Goal: Contribute content

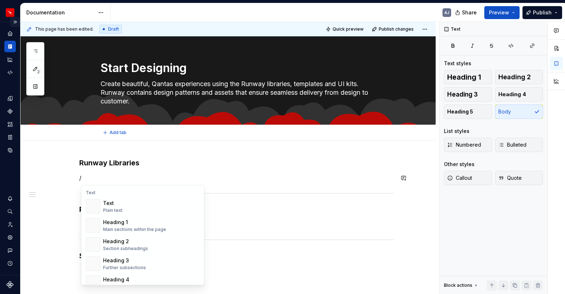
scroll to position [114, 0]
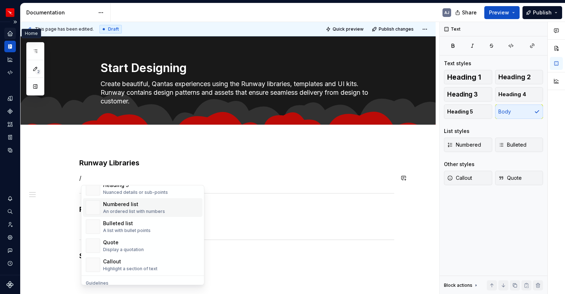
click at [10, 29] on div "Home" at bounding box center [10, 34] width 12 height 12
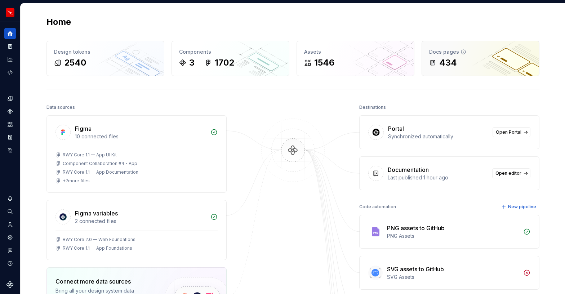
click at [474, 56] on div "Docs pages 434" at bounding box center [480, 58] width 117 height 35
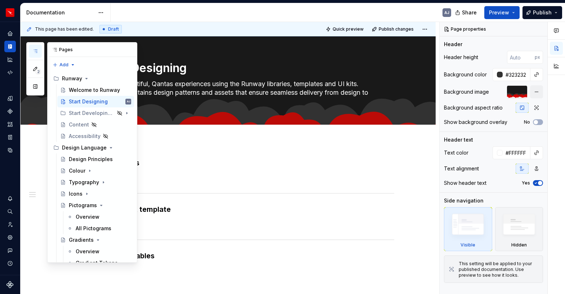
click at [35, 50] on icon "button" at bounding box center [35, 51] width 6 height 6
click at [74, 159] on div "Design Principles" at bounding box center [89, 159] width 41 height 7
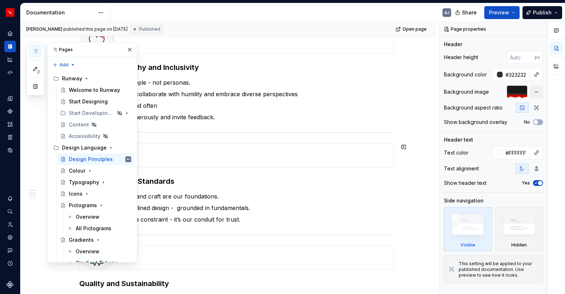
scroll to position [135, 0]
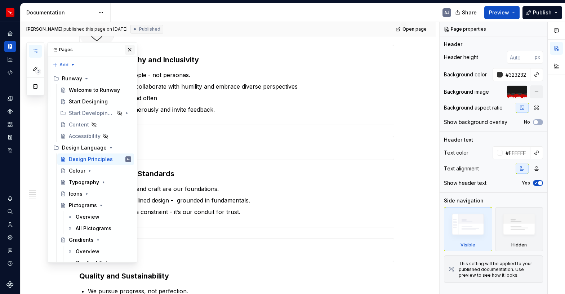
click at [131, 47] on button "button" at bounding box center [130, 50] width 10 height 10
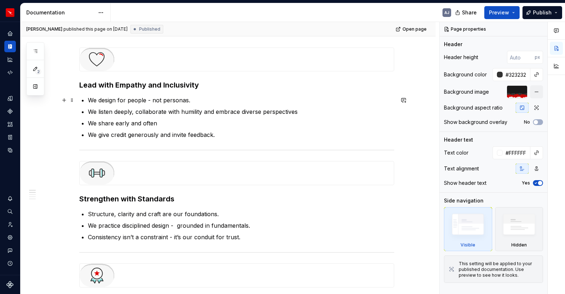
scroll to position [79, 0]
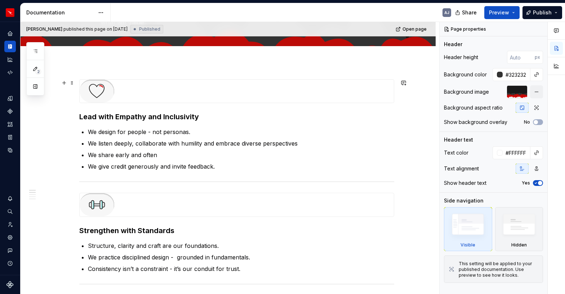
click at [99, 87] on img at bounding box center [97, 91] width 35 height 23
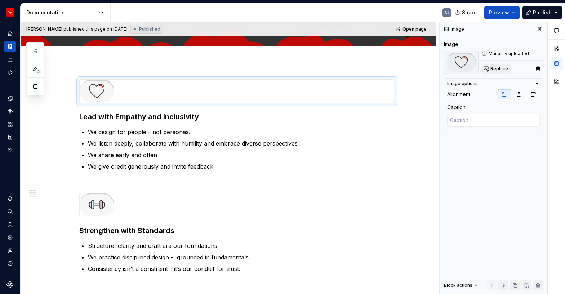
click at [502, 67] on span "Replace" at bounding box center [499, 69] width 18 height 6
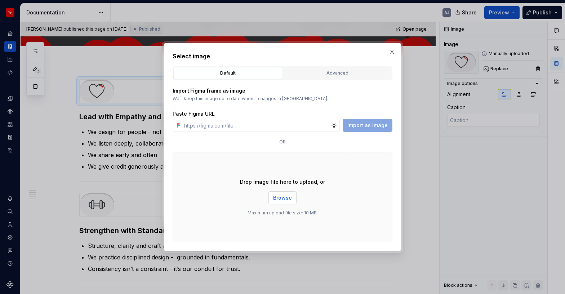
click at [283, 200] on span "Browse" at bounding box center [282, 197] width 19 height 7
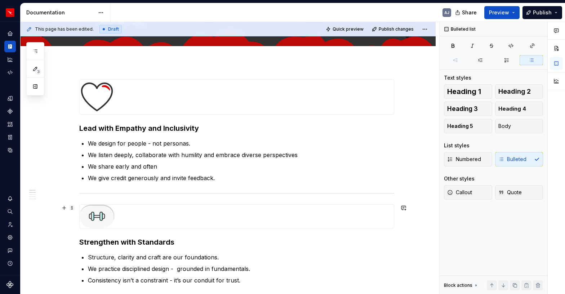
click at [100, 214] on img at bounding box center [97, 216] width 35 height 23
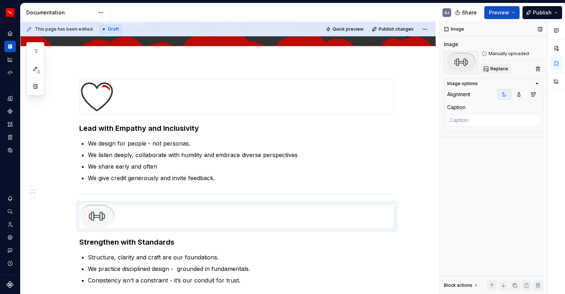
click at [499, 68] on span "Replace" at bounding box center [499, 69] width 18 height 6
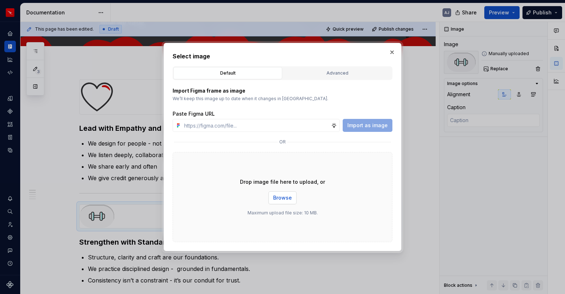
click at [277, 195] on span "Browse" at bounding box center [282, 197] width 19 height 7
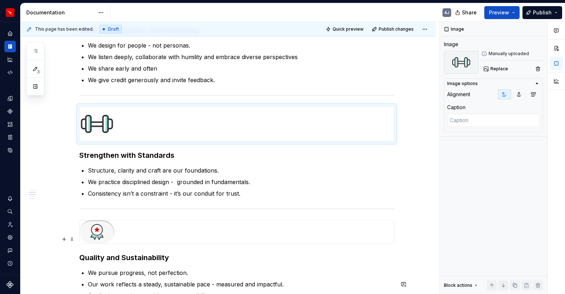
scroll to position [205, 0]
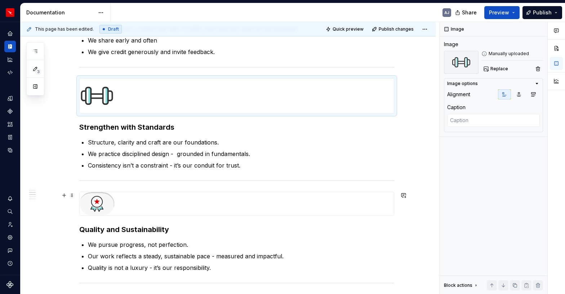
click at [100, 198] on img at bounding box center [97, 203] width 35 height 23
click at [500, 70] on span "Replace" at bounding box center [499, 69] width 18 height 6
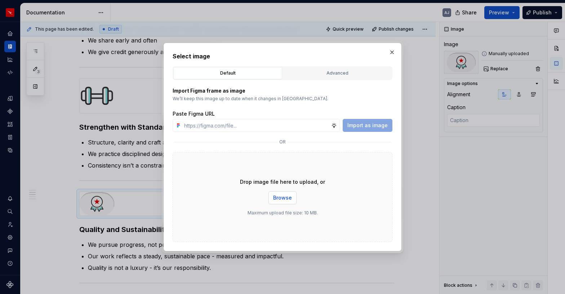
click at [284, 200] on span "Browse" at bounding box center [282, 197] width 19 height 7
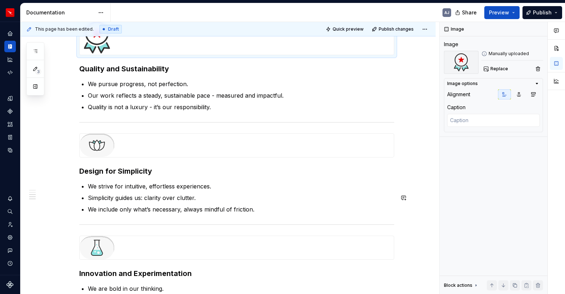
scroll to position [405, 0]
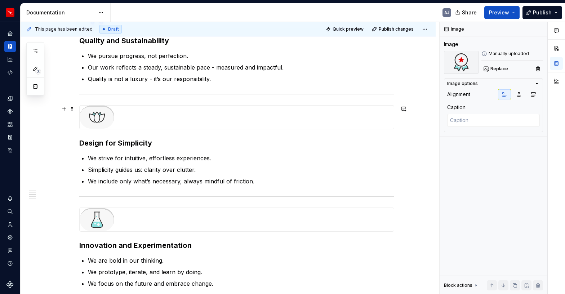
click at [98, 117] on img at bounding box center [97, 117] width 35 height 23
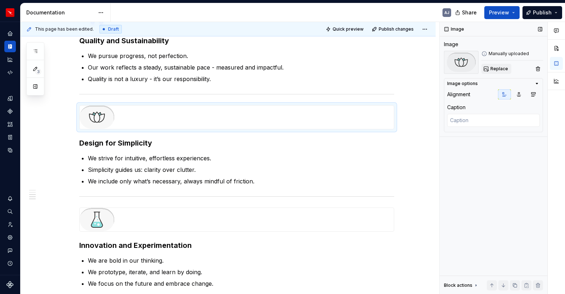
click at [498, 66] on span "Replace" at bounding box center [499, 69] width 18 height 6
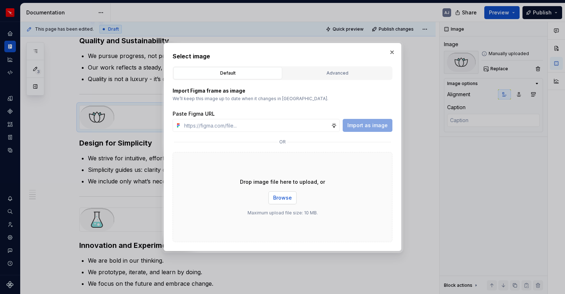
click at [276, 201] on span "Browse" at bounding box center [282, 197] width 19 height 7
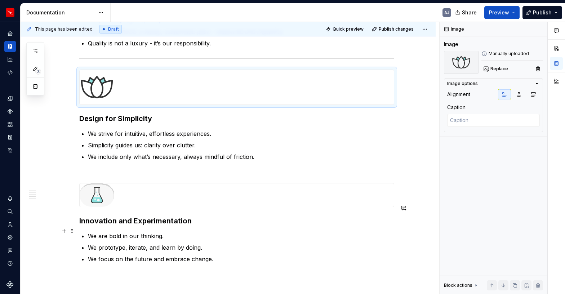
scroll to position [442, 0]
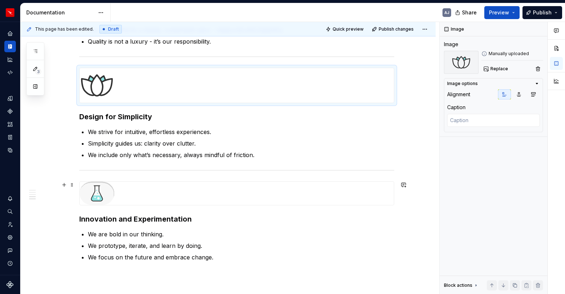
click at [101, 194] on img at bounding box center [97, 193] width 35 height 23
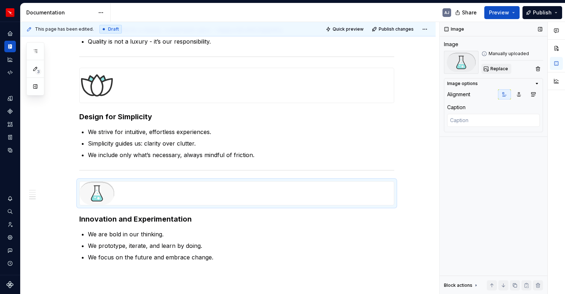
click at [496, 70] on span "Replace" at bounding box center [499, 69] width 18 height 6
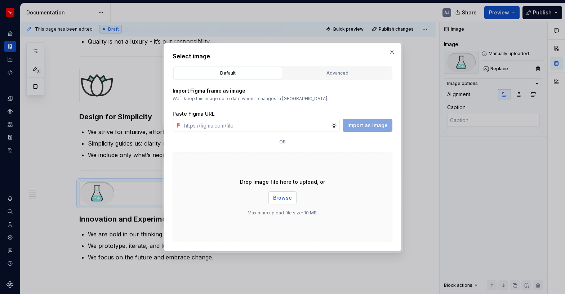
click at [279, 196] on span "Browse" at bounding box center [282, 197] width 19 height 7
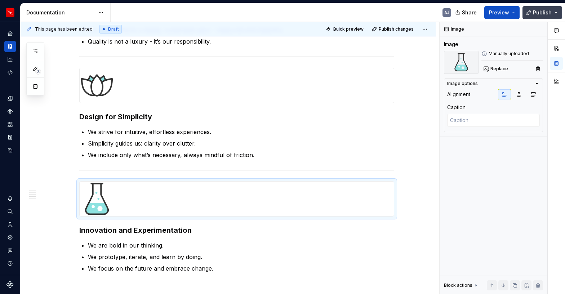
click at [538, 11] on span "Publish" at bounding box center [542, 12] width 19 height 7
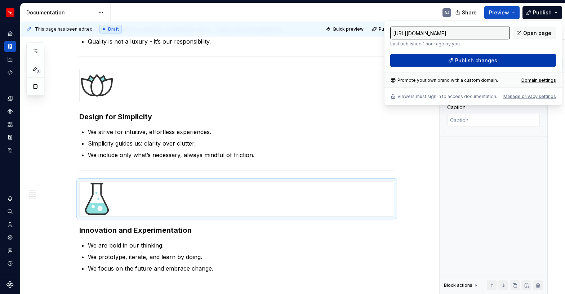
click at [485, 60] on span "Publish changes" at bounding box center [476, 60] width 42 height 7
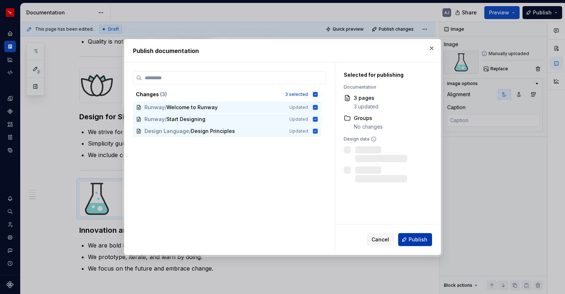
click at [420, 238] on span "Publish" at bounding box center [418, 239] width 19 height 7
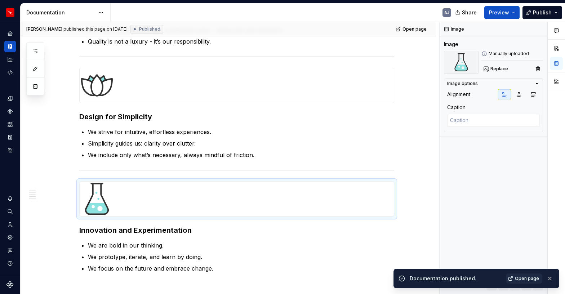
type textarea "*"
click at [530, 278] on span "Open page" at bounding box center [527, 279] width 24 height 6
